Goal: Download file/media

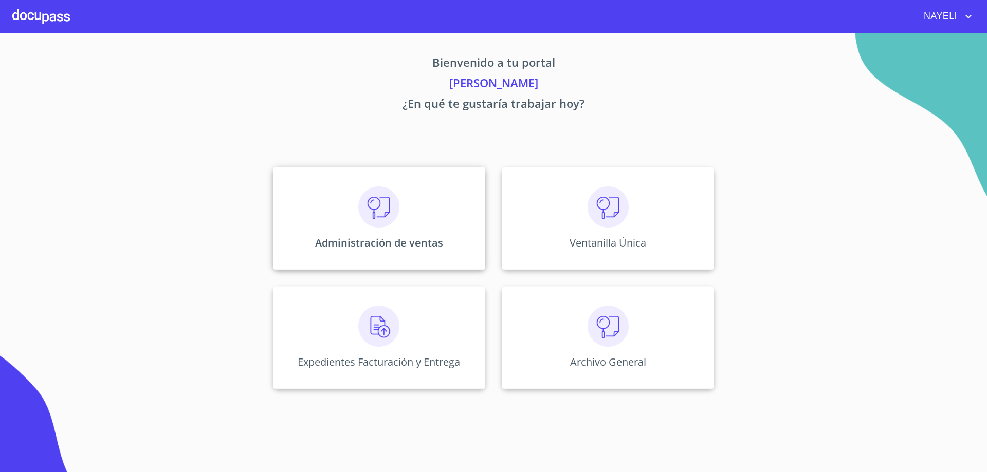
click at [390, 235] on div "Administración de ventas" at bounding box center [379, 218] width 212 height 103
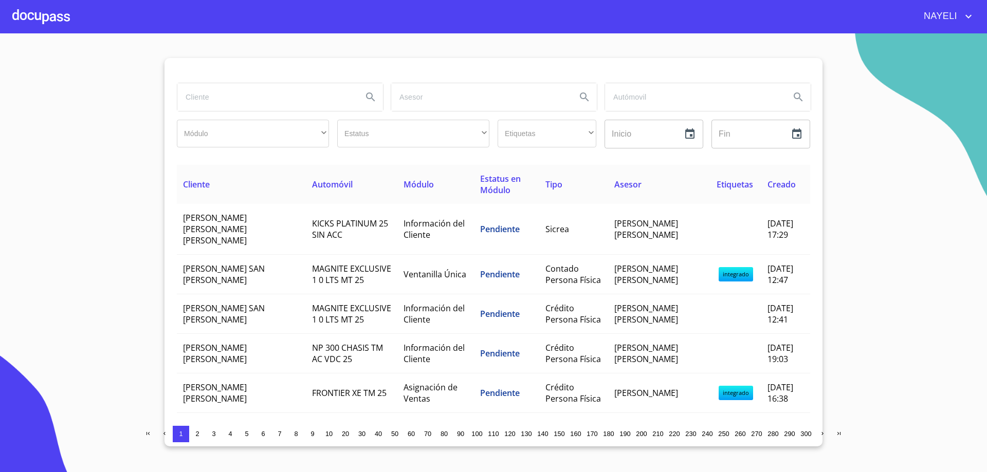
click at [223, 99] on input "search" at bounding box center [265, 97] width 177 height 28
type input "[PERSON_NAME]"
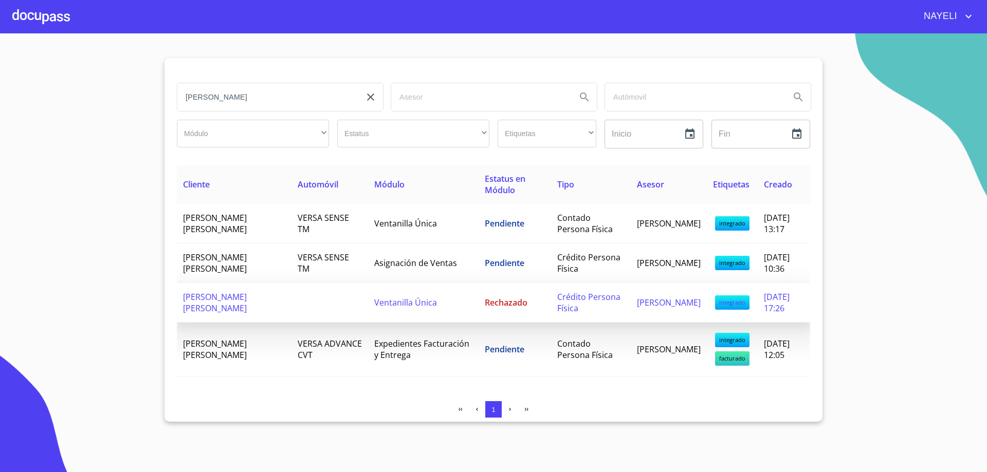
click at [227, 306] on td "[PERSON_NAME] [PERSON_NAME]" at bounding box center [234, 303] width 115 height 40
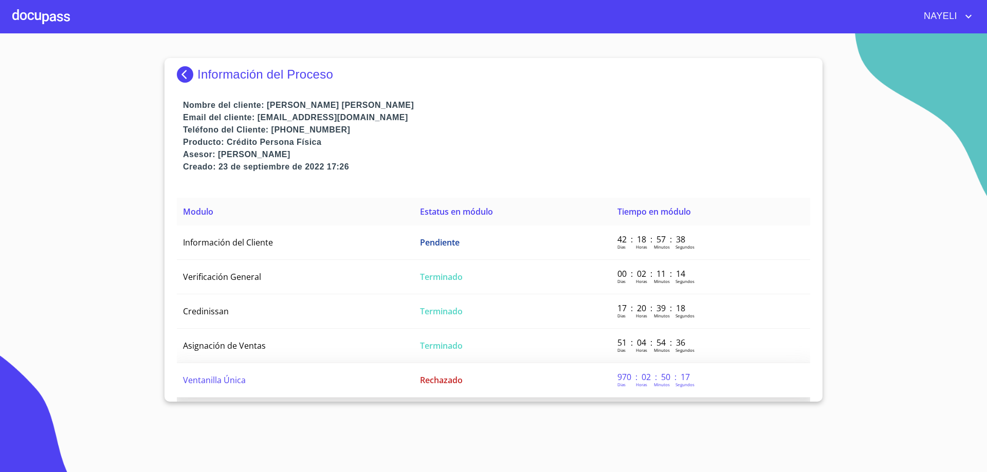
click at [217, 378] on span "Ventanilla Única" at bounding box center [214, 380] width 63 height 11
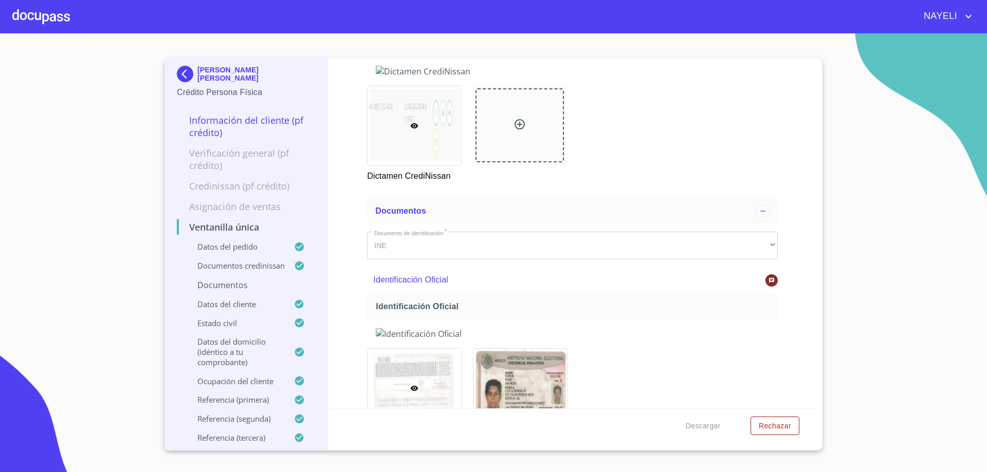
scroll to position [720, 0]
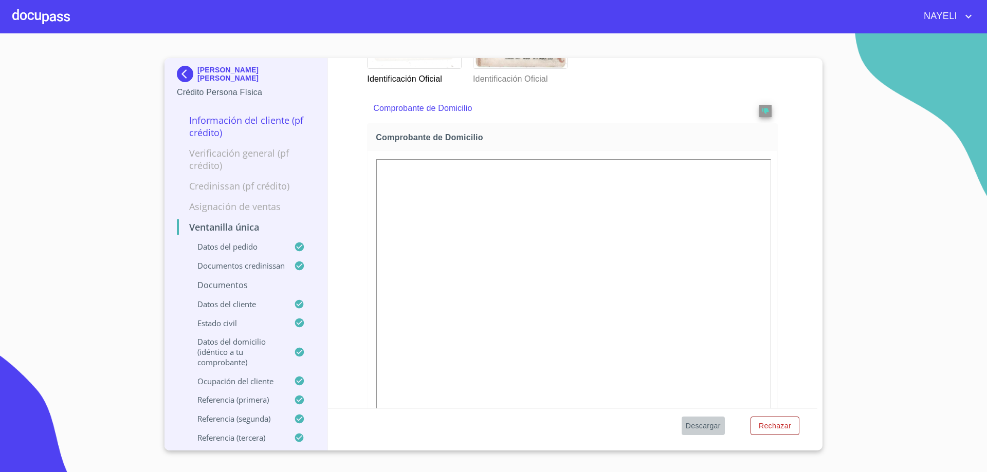
click at [705, 430] on span "Descargar" at bounding box center [703, 426] width 35 height 13
